Goal: Find specific page/section: Find specific page/section

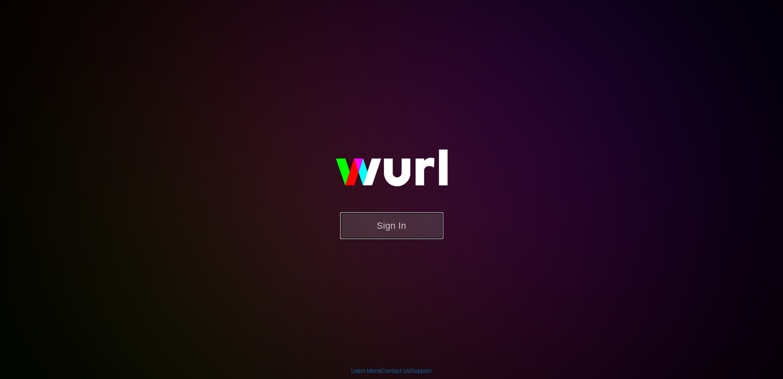
click at [390, 223] on button "Sign In" at bounding box center [391, 225] width 103 height 27
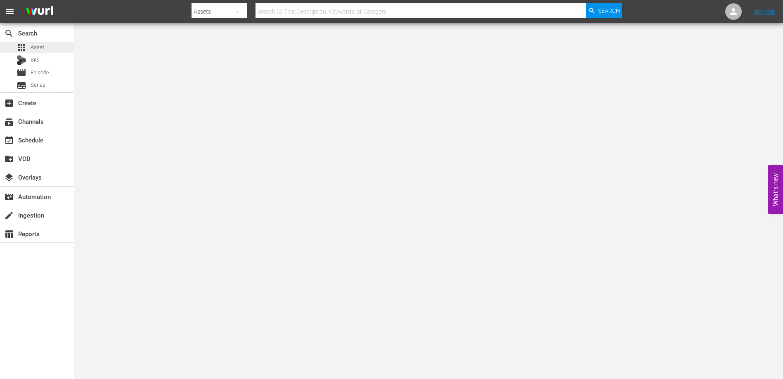
click at [37, 48] on span "Asset" at bounding box center [38, 47] width 14 height 8
